Goal: Navigation & Orientation: Find specific page/section

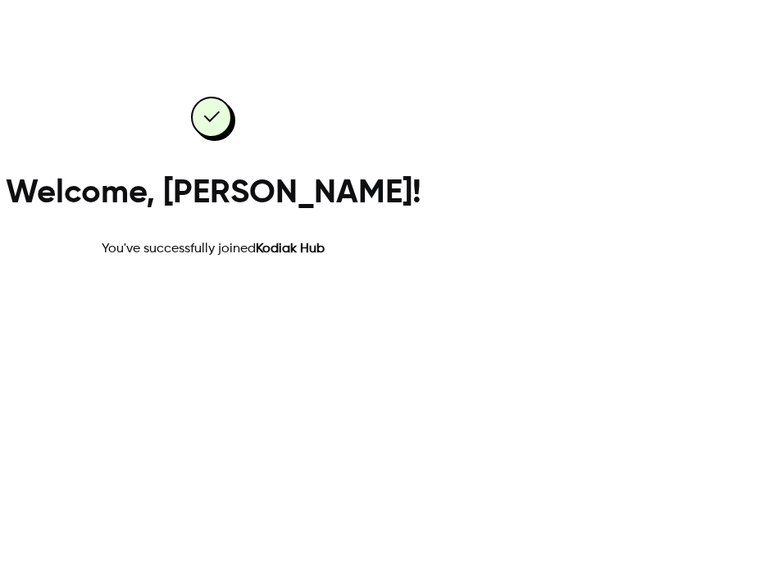
click at [283, 331] on link "Go to dashboard" at bounding box center [212, 311] width 139 height 39
